Goal: Check status

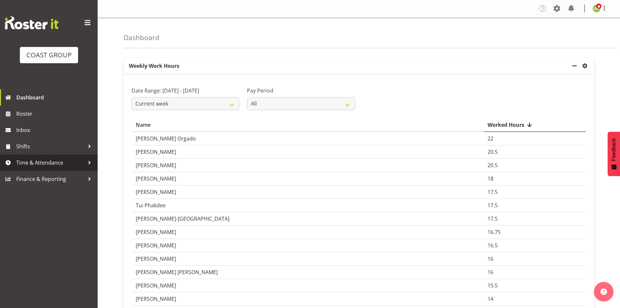
click at [39, 160] on span "Time & Attendance" at bounding box center [50, 163] width 68 height 10
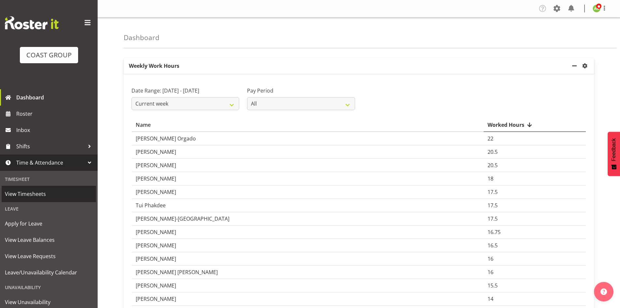
click at [39, 194] on span "View Timesheets" at bounding box center [49, 194] width 88 height 10
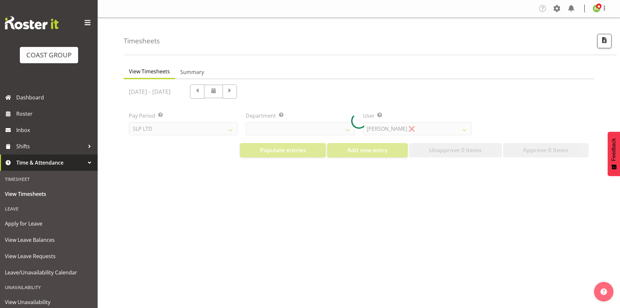
select select "25"
select select "7496"
